Goal: Information Seeking & Learning: Learn about a topic

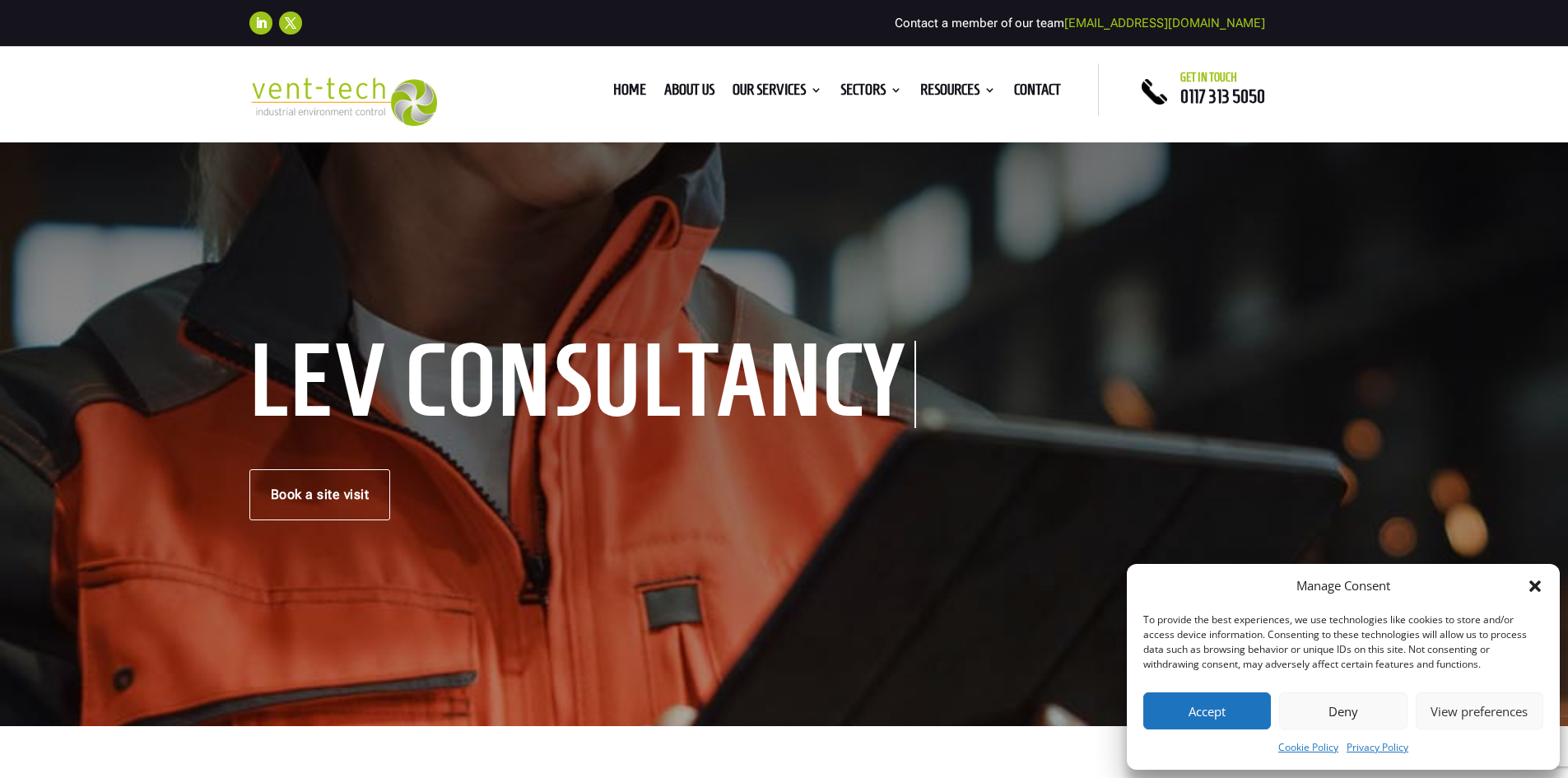
click at [1531, 584] on icon "Close dialog" at bounding box center [1535, 587] width 12 height 12
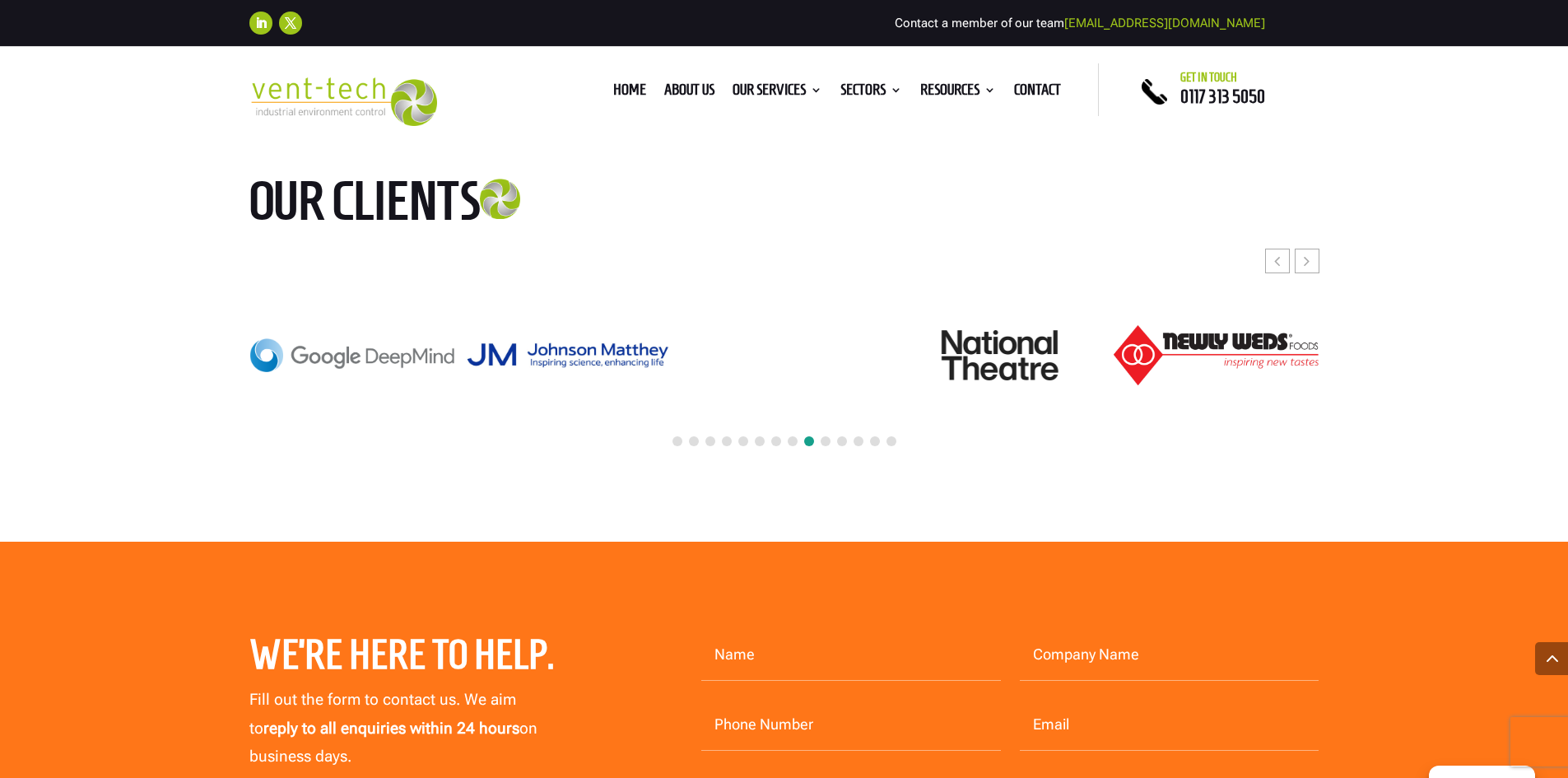
scroll to position [4789, 0]
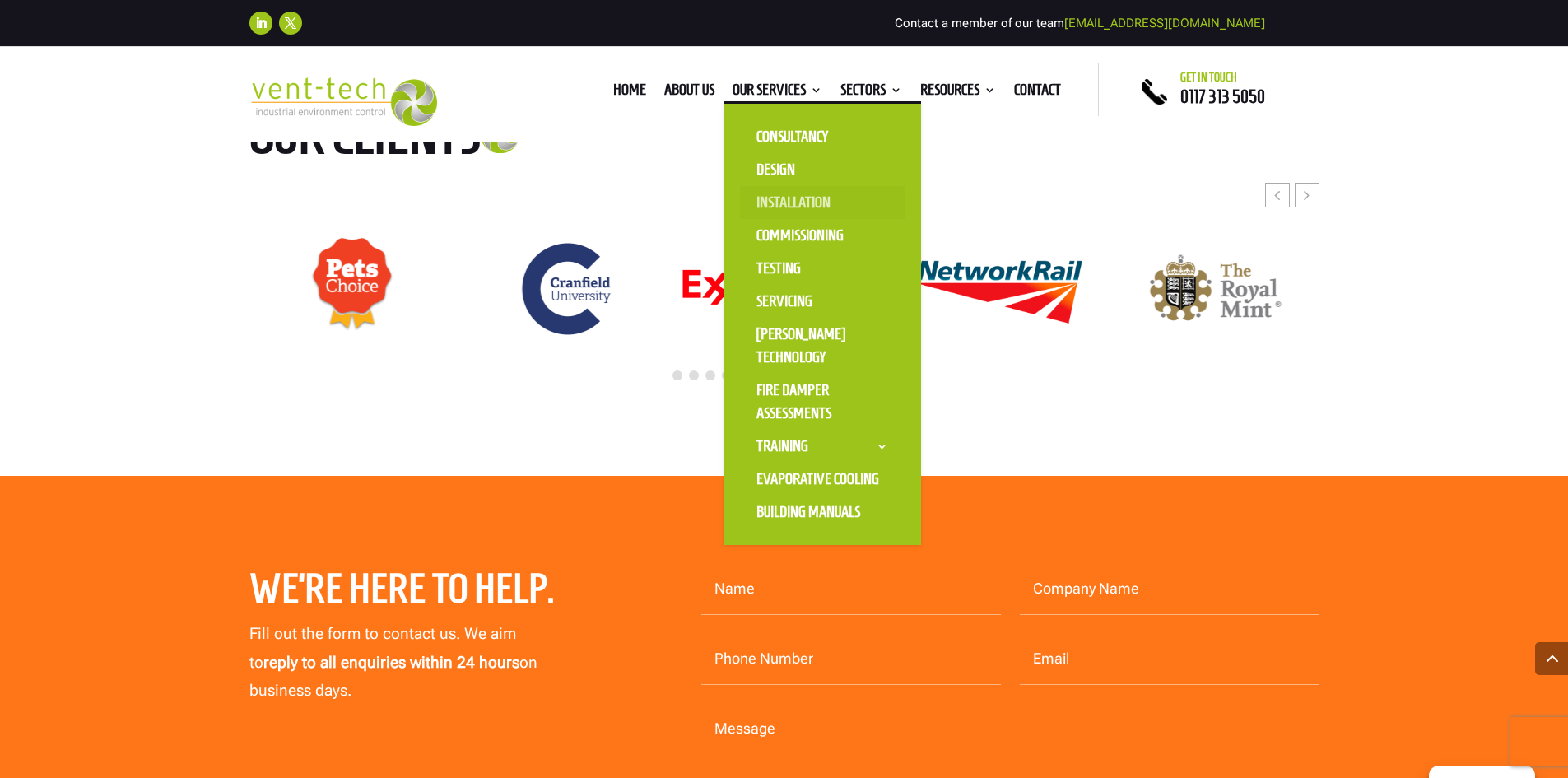
click at [776, 200] on link "Installation" at bounding box center [822, 202] width 165 height 33
